Goal: Navigation & Orientation: Find specific page/section

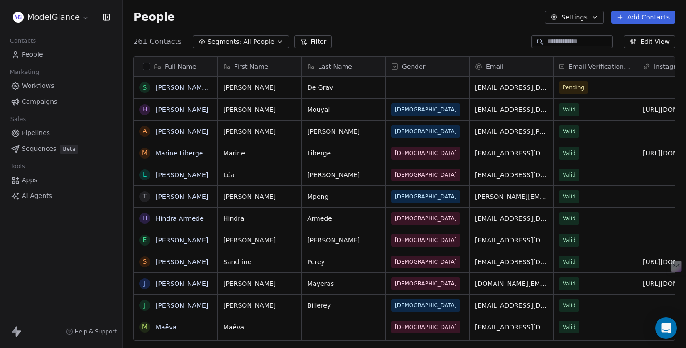
scroll to position [306, 563]
